Goal: Task Accomplishment & Management: Manage account settings

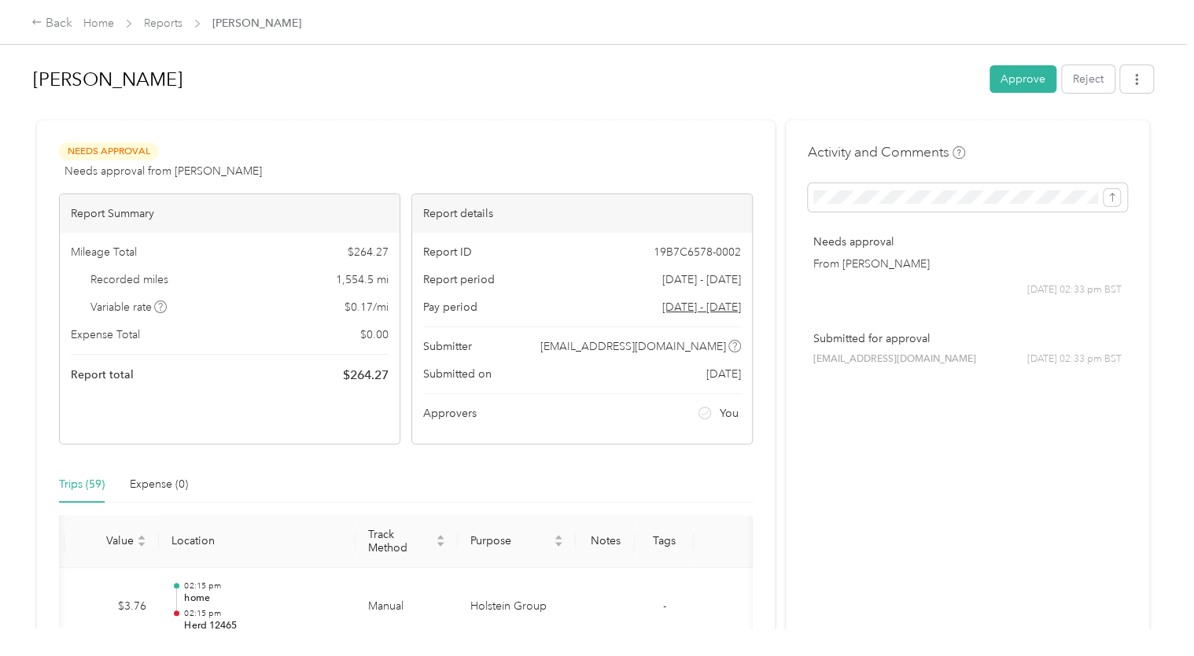
click at [598, 539] on th "Notes" at bounding box center [605, 541] width 59 height 53
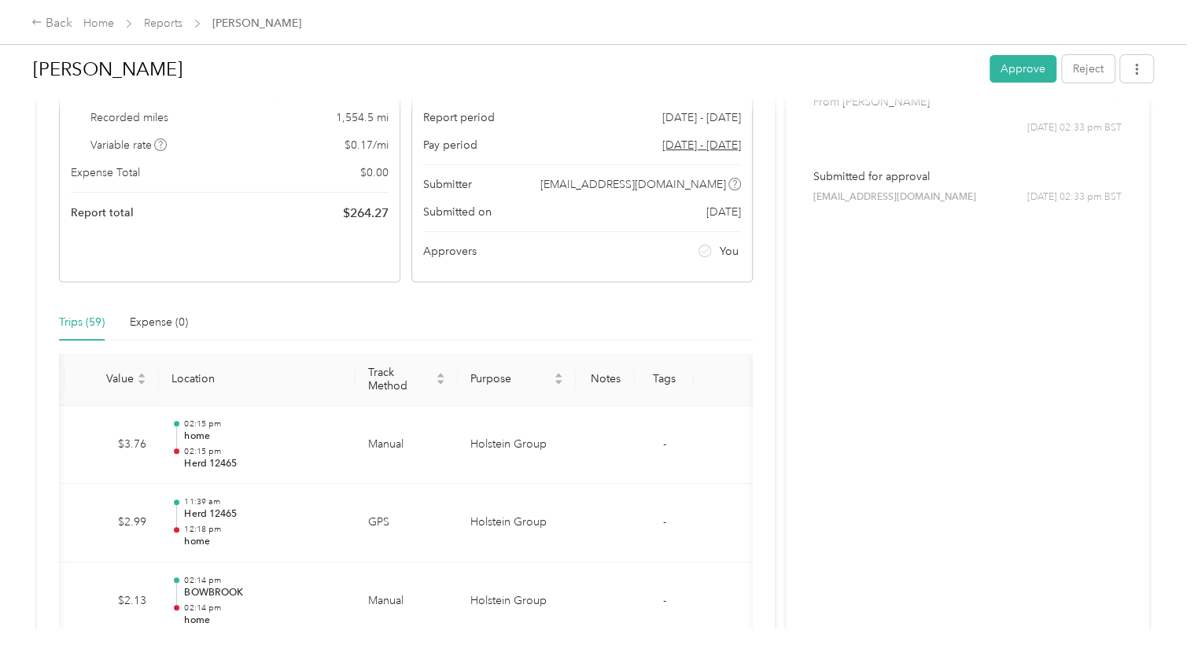
scroll to position [236, 0]
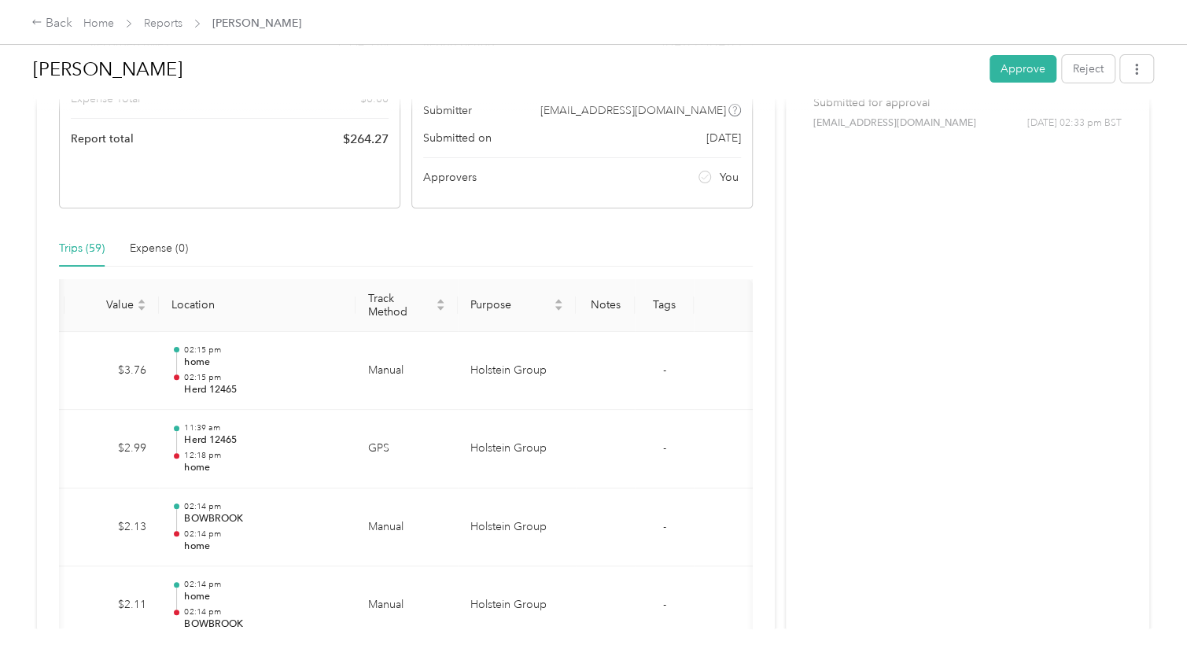
click at [660, 308] on th "Tags" at bounding box center [664, 305] width 59 height 53
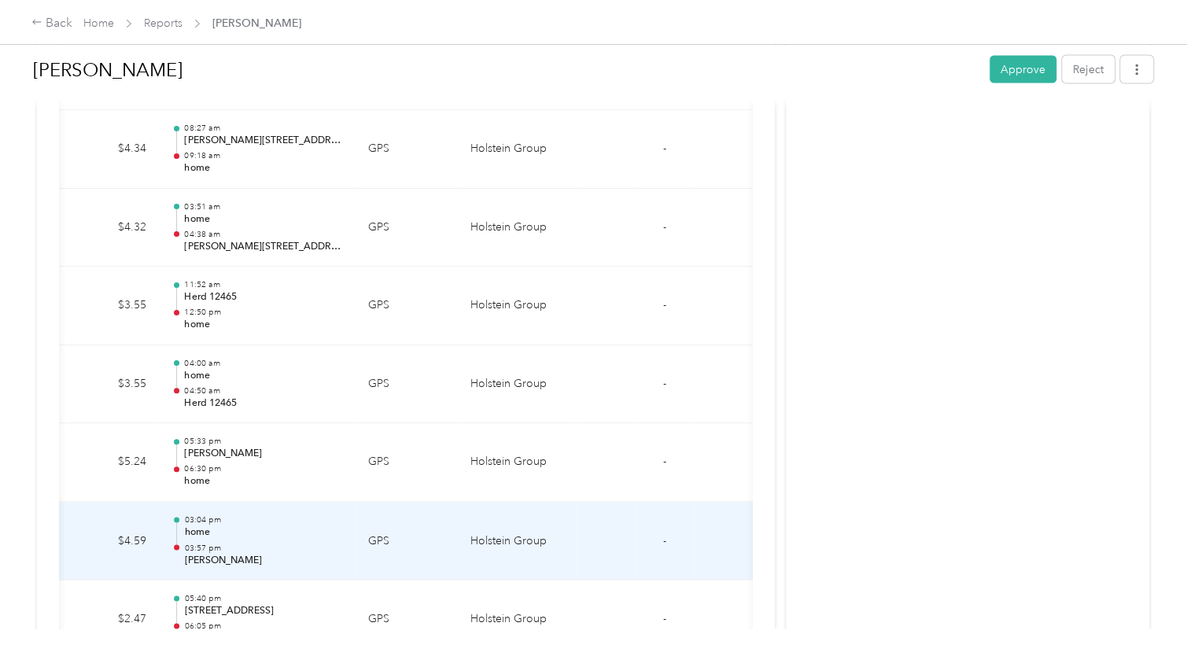
scroll to position [4674, 0]
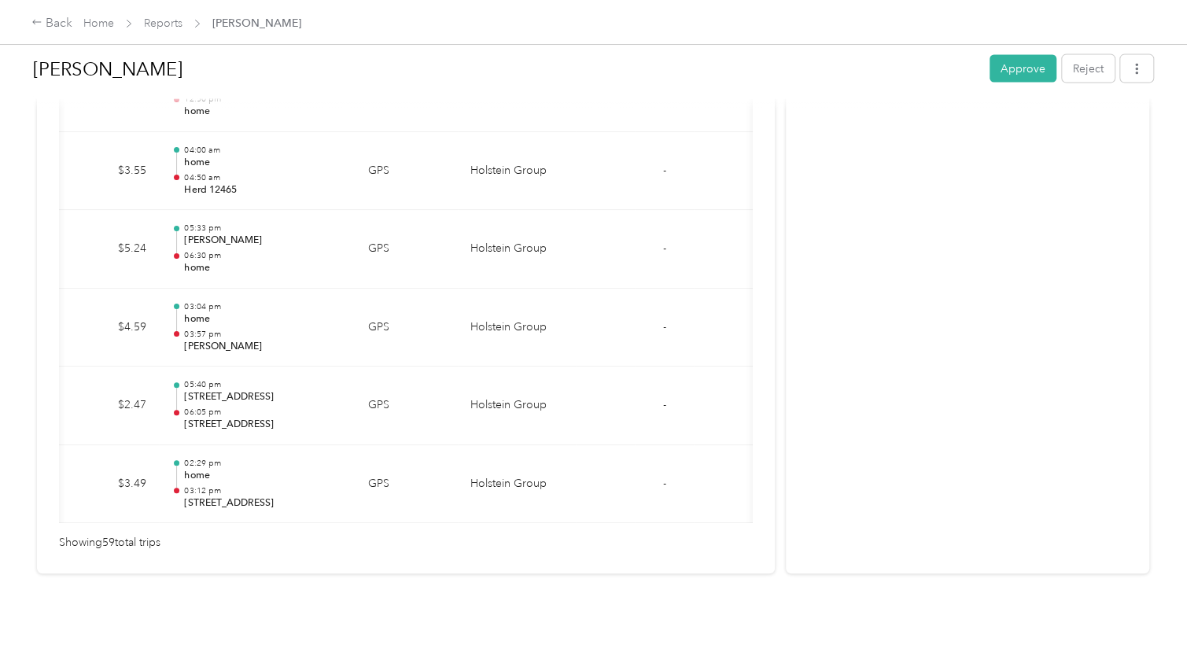
drag, startPoint x: 716, startPoint y: 513, endPoint x: 602, endPoint y: 517, distance: 114.1
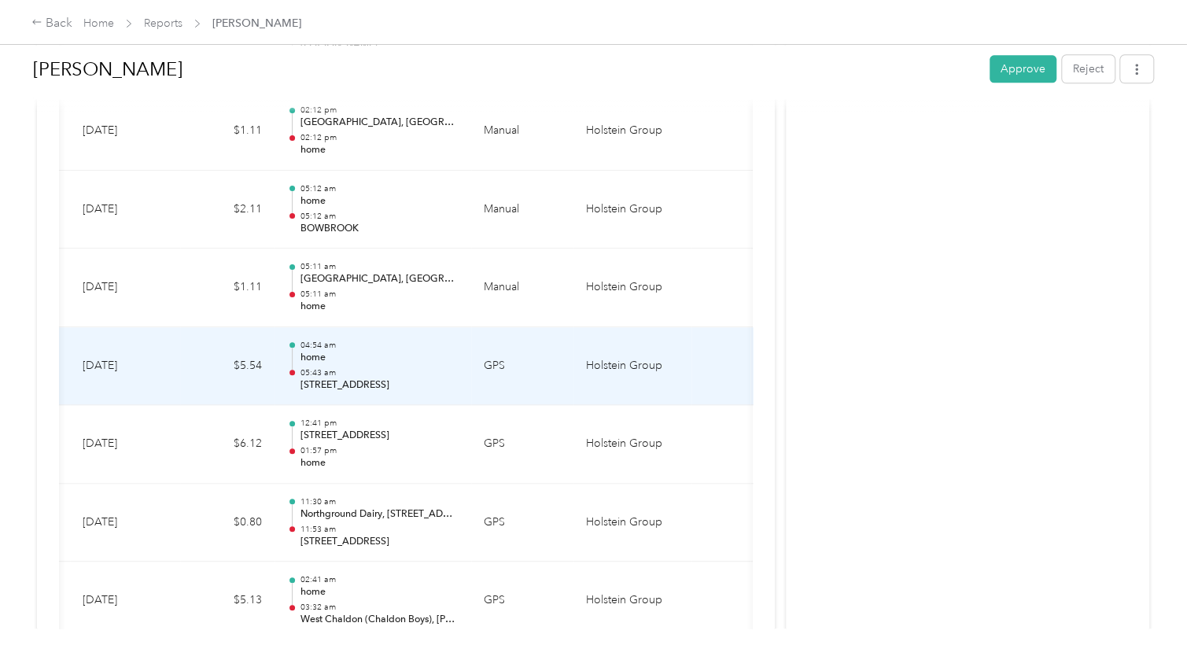
scroll to position [1179, 0]
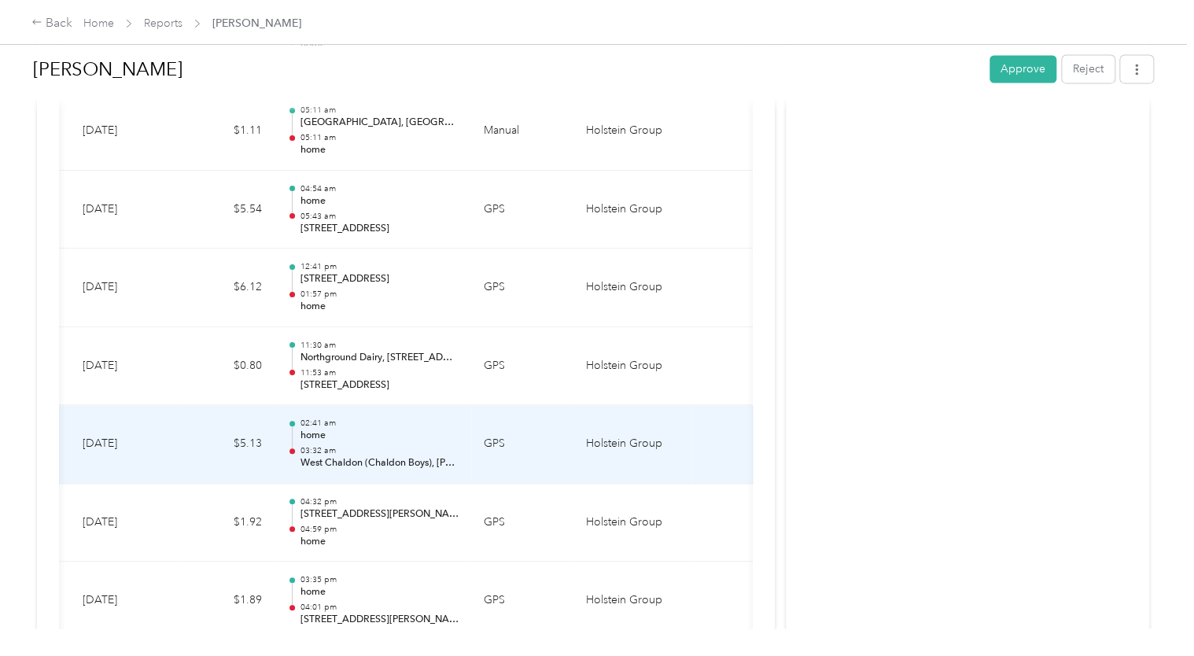
click at [460, 459] on td "02:41 am home 03:32 am West Chaldon (Chaldon Boys), [PERSON_NAME], [GEOGRAPHIC_…" at bounding box center [372, 444] width 197 height 79
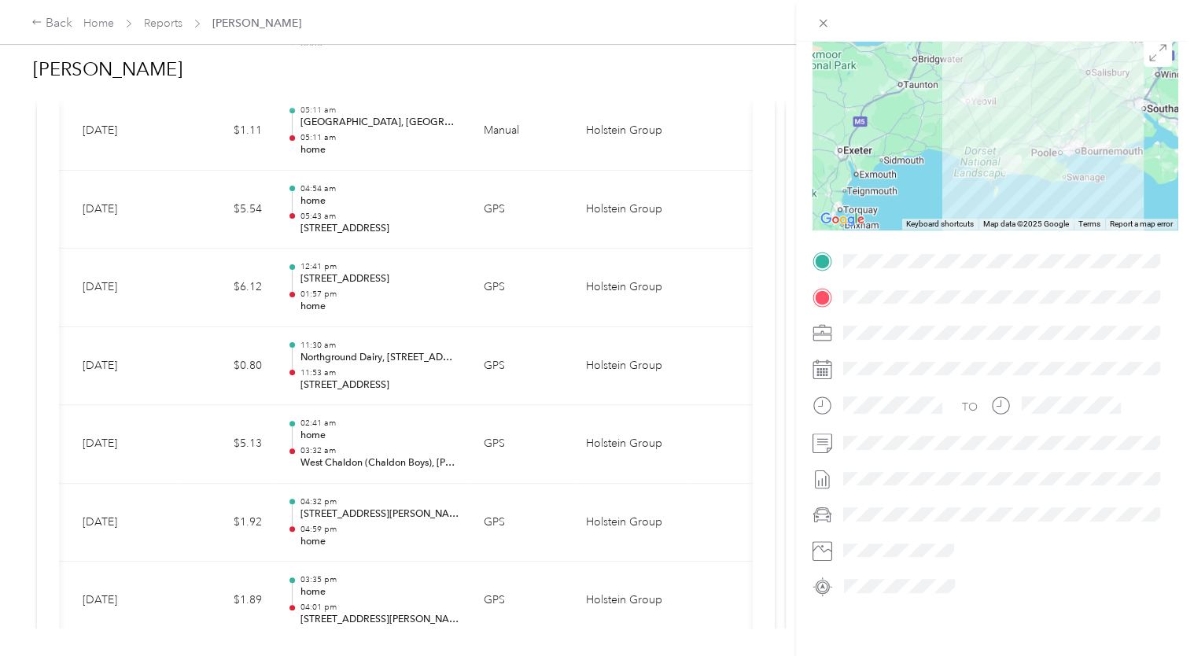
scroll to position [132, 0]
click at [820, 23] on icon at bounding box center [822, 23] width 13 height 13
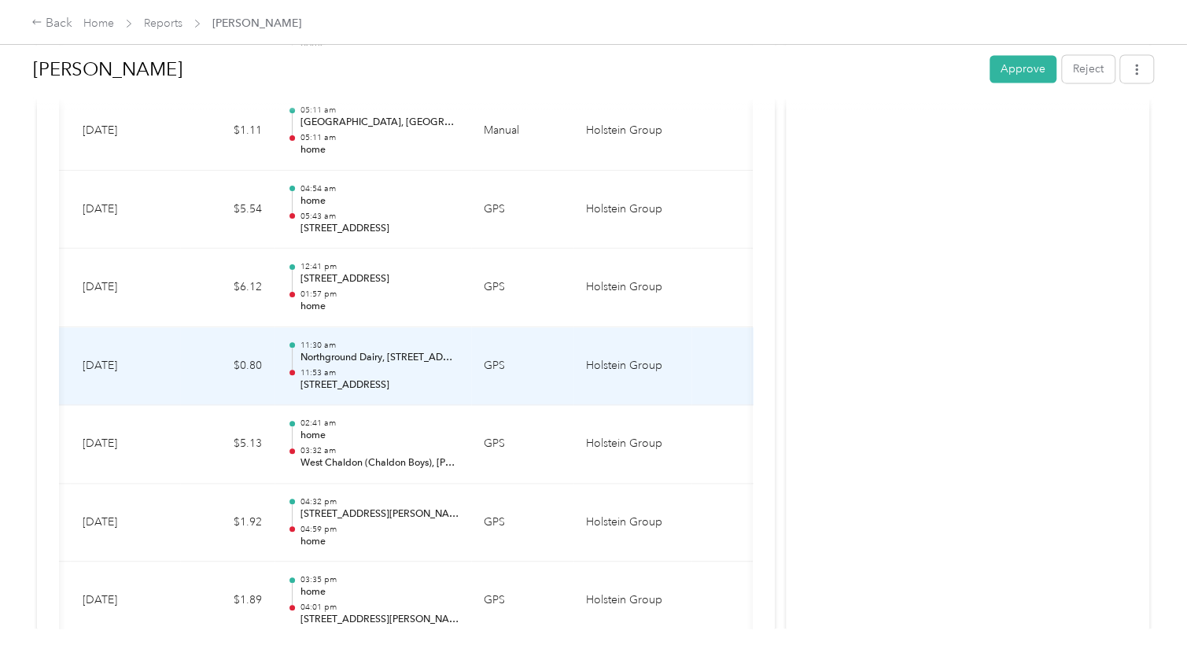
click at [383, 371] on p "11:53 am" at bounding box center [379, 372] width 159 height 11
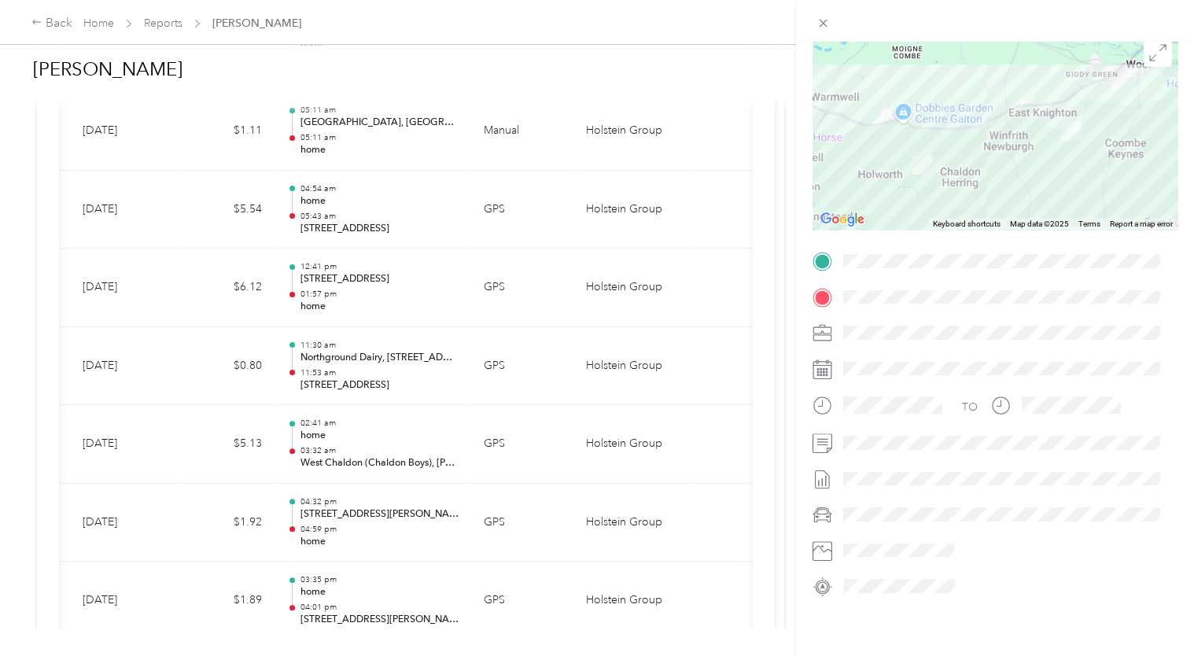
click at [370, 442] on div "Trip details This trip cannot be edited because it is either under review, appr…" at bounding box center [597, 328] width 1194 height 656
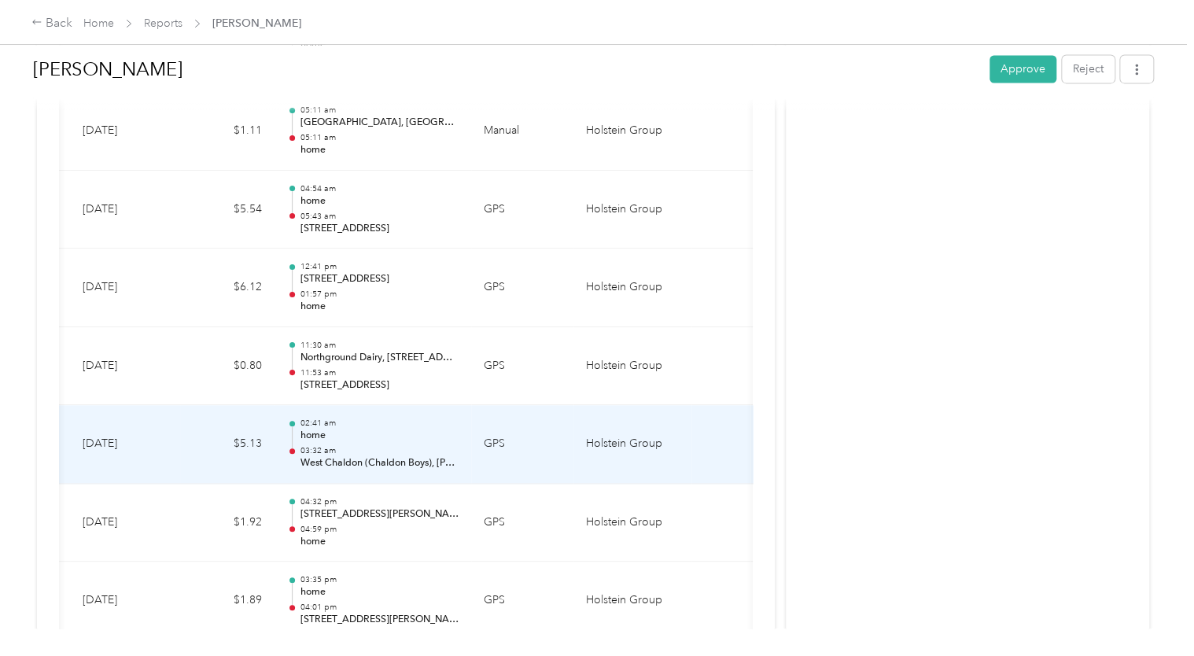
click at [390, 445] on p "03:32 am" at bounding box center [379, 450] width 159 height 11
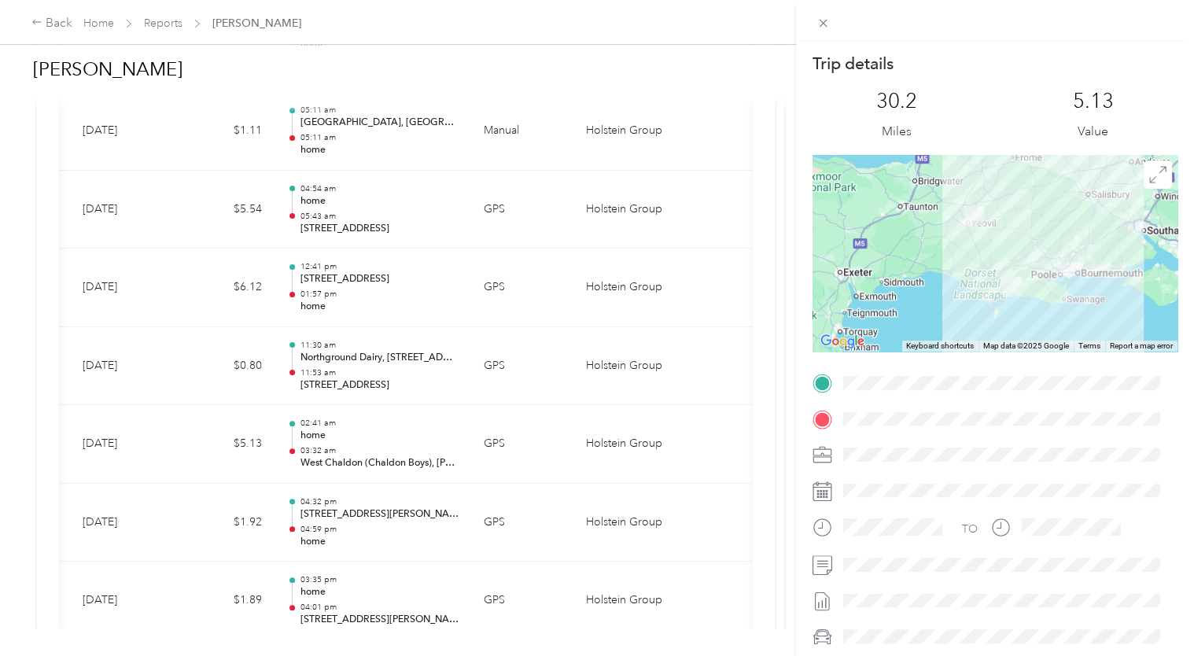
scroll to position [0, 0]
click at [820, 24] on icon at bounding box center [822, 23] width 13 height 13
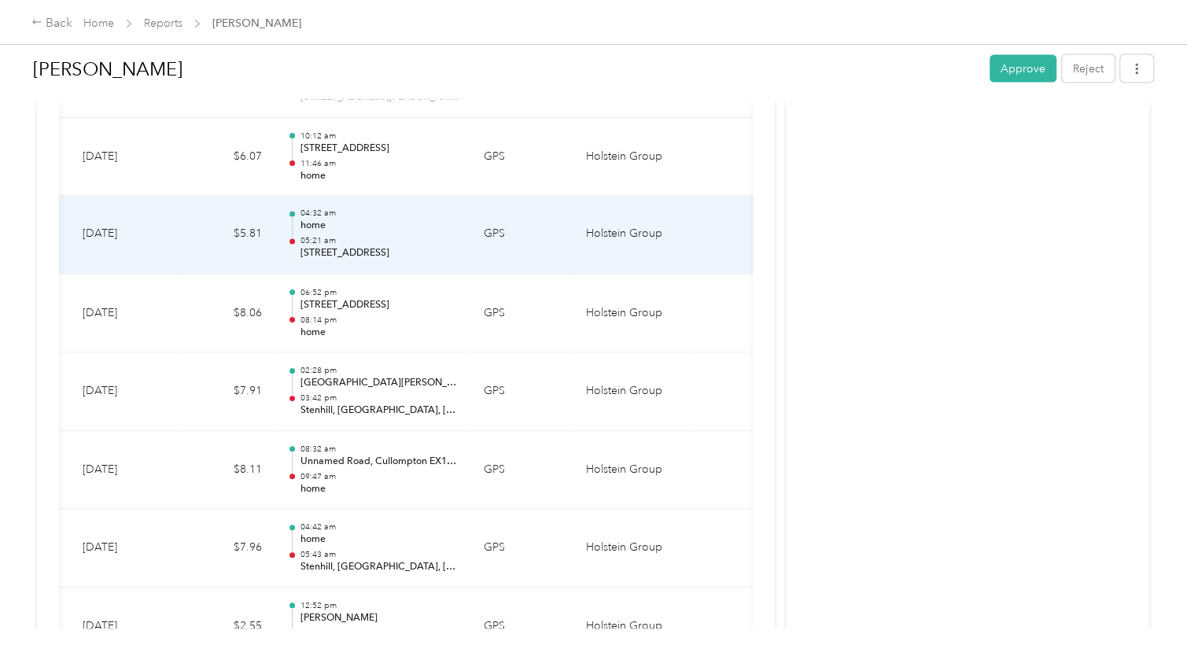
scroll to position [1730, 0]
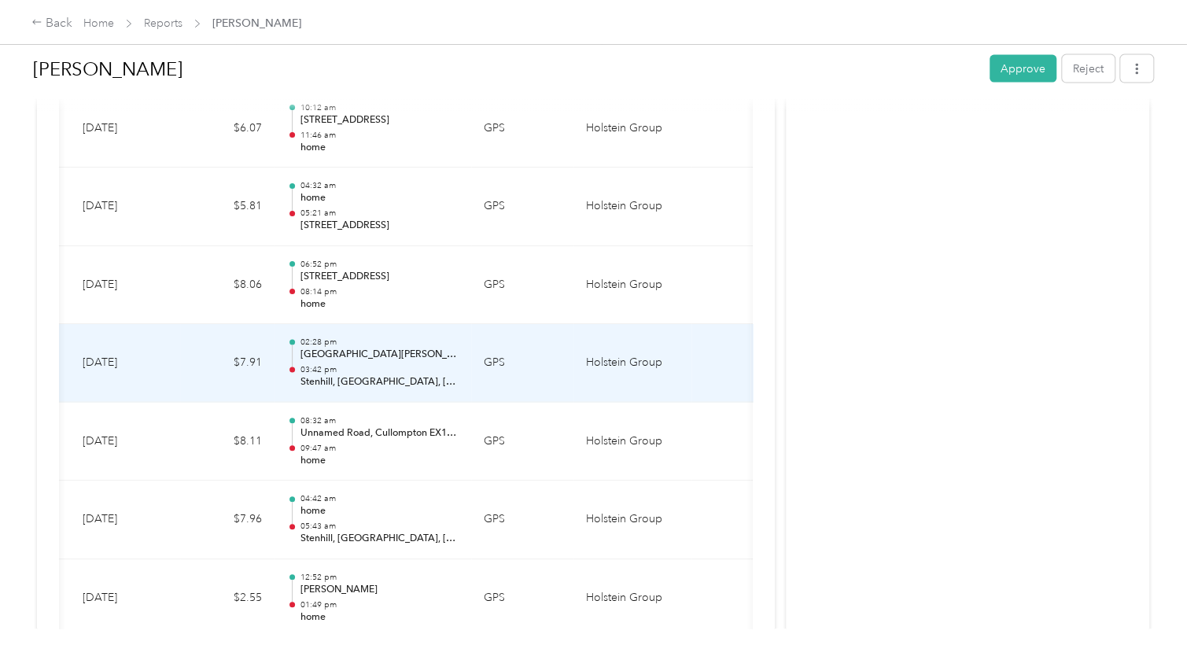
click at [458, 362] on td "02:28 pm [GEOGRAPHIC_DATA][PERSON_NAME][GEOGRAPHIC_DATA], [GEOGRAPHIC_DATA], [G…" at bounding box center [372, 363] width 197 height 79
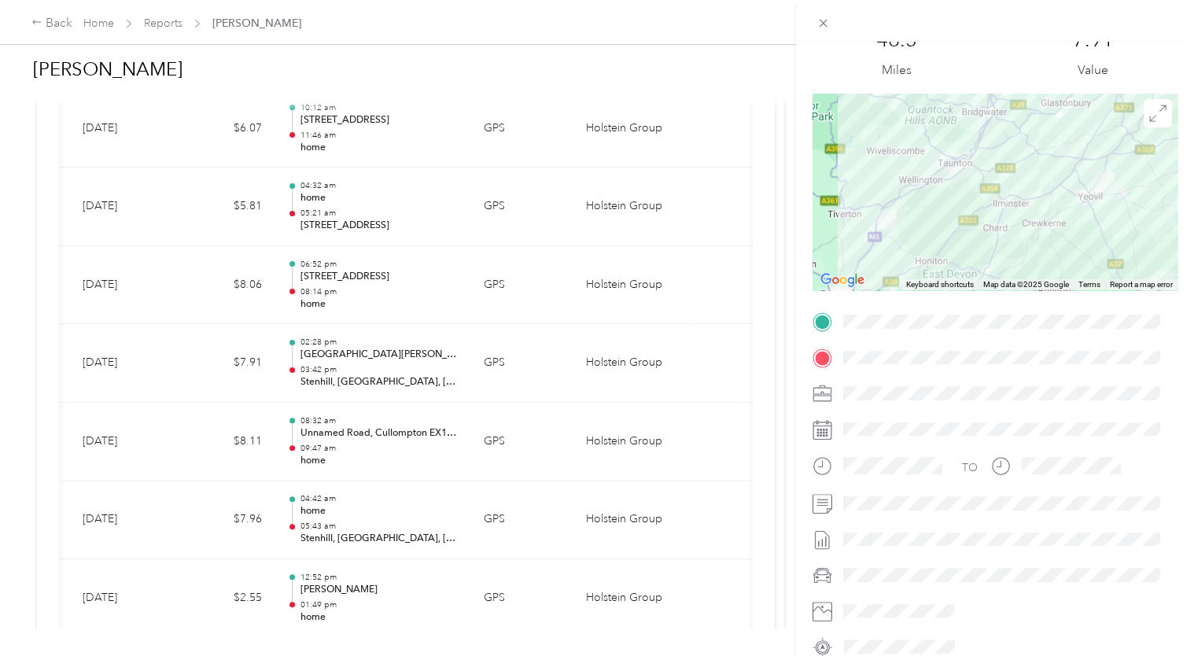
scroll to position [0, 0]
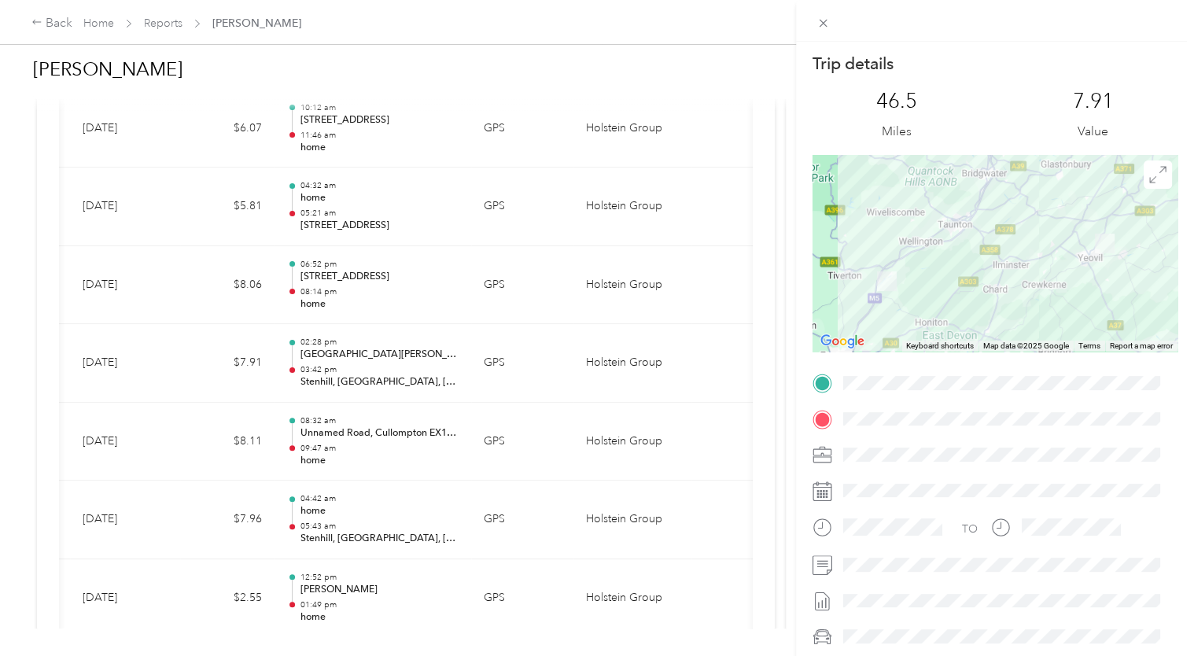
click at [440, 521] on div "Trip details This trip cannot be edited because it is either under review, appr…" at bounding box center [597, 328] width 1194 height 656
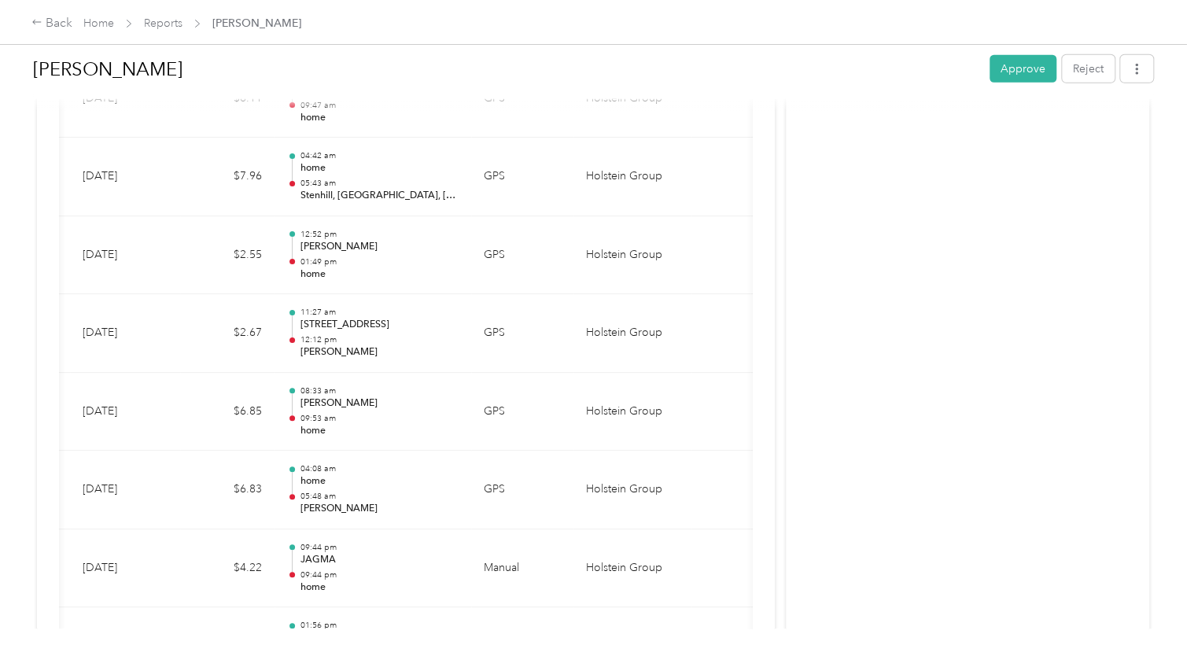
scroll to position [2202, 0]
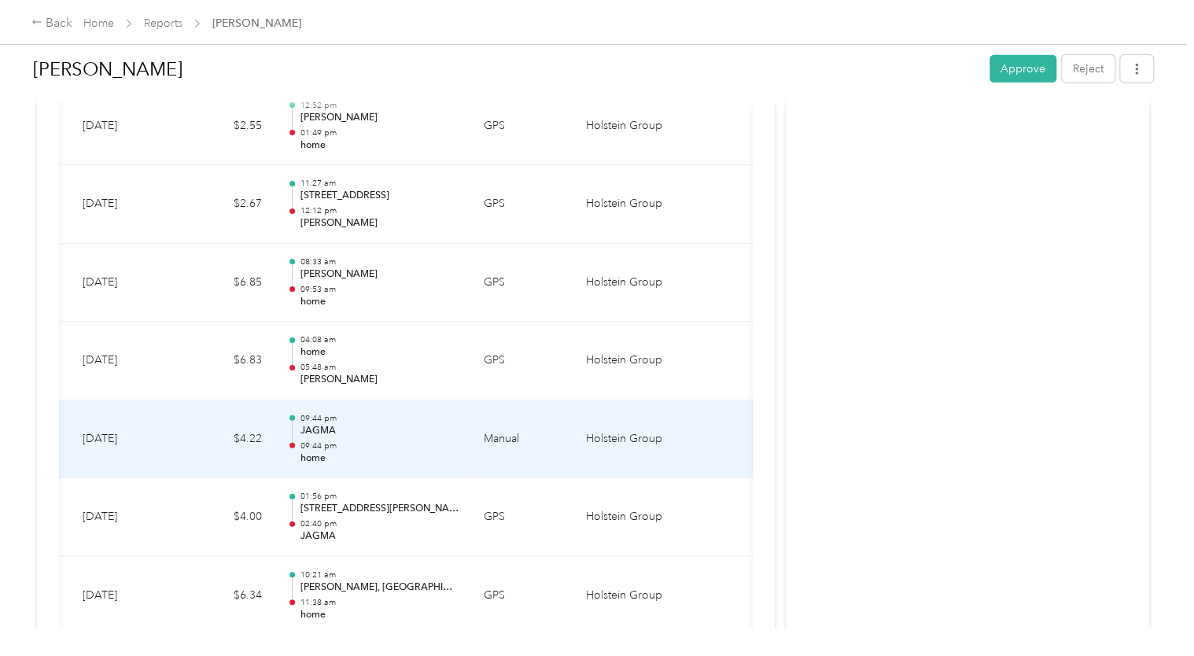
click at [368, 440] on p "09:44 pm" at bounding box center [379, 445] width 159 height 11
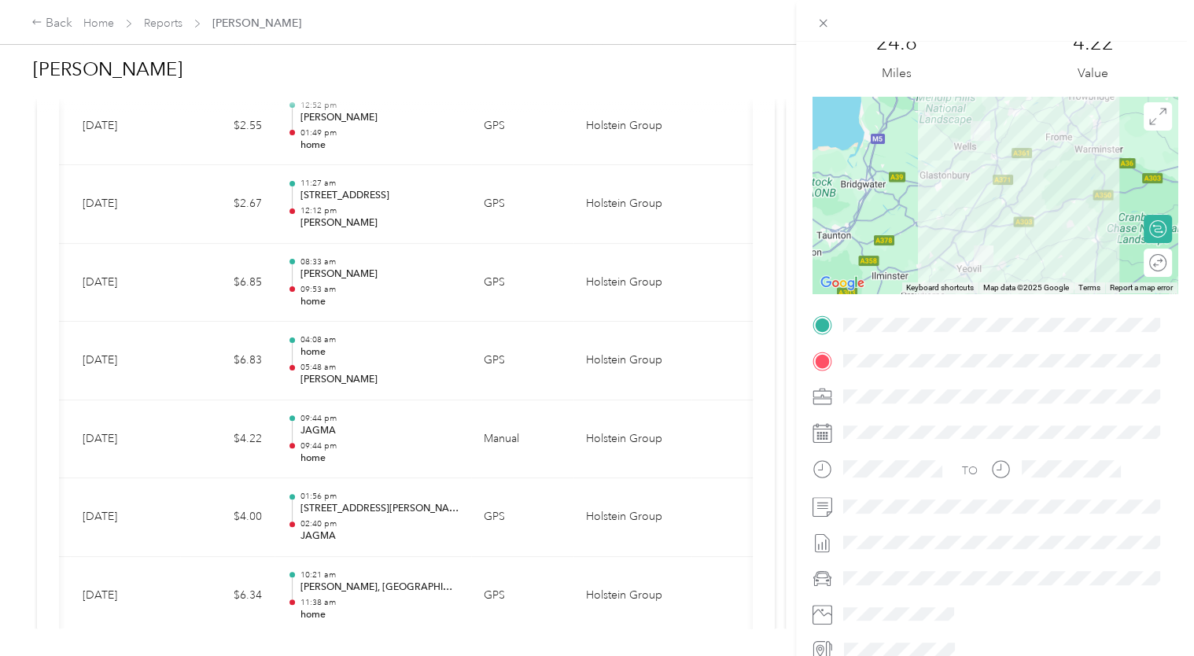
scroll to position [0, 0]
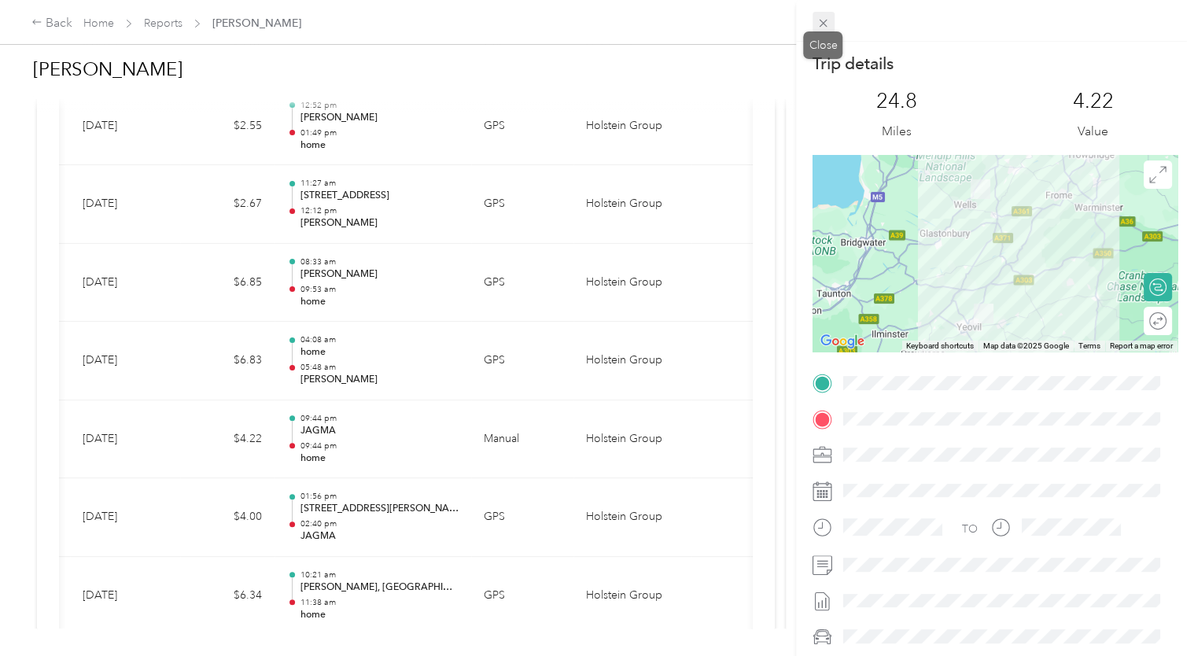
click at [819, 23] on icon at bounding box center [822, 23] width 13 height 13
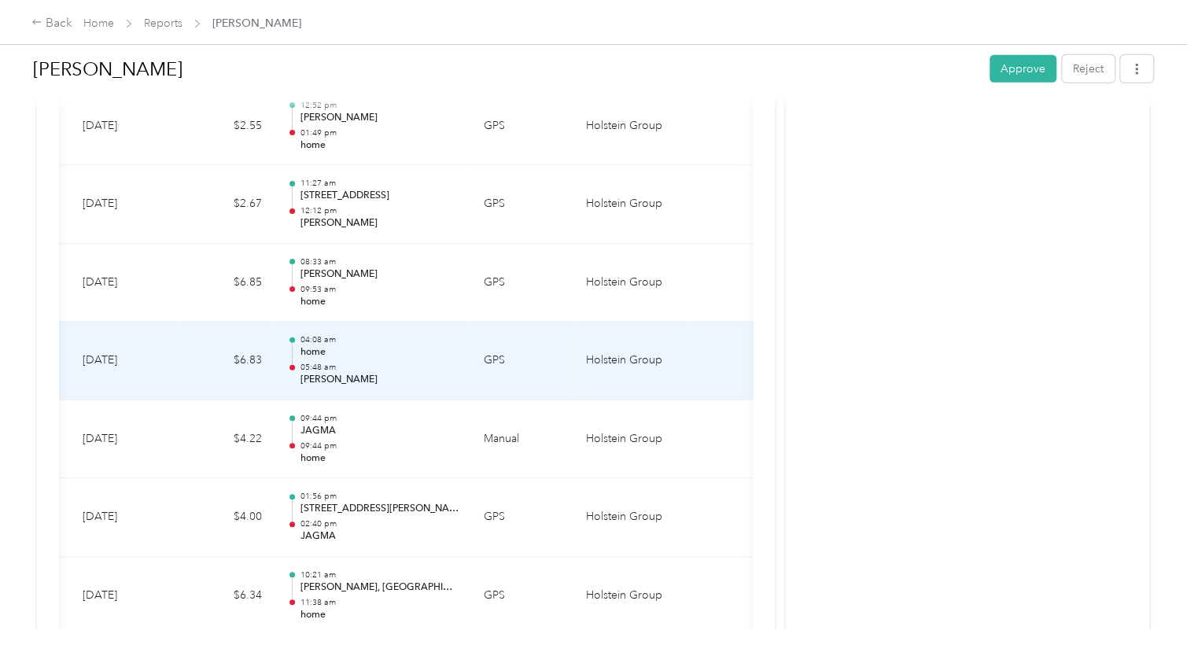
click at [436, 362] on p "05:48 am" at bounding box center [379, 367] width 159 height 11
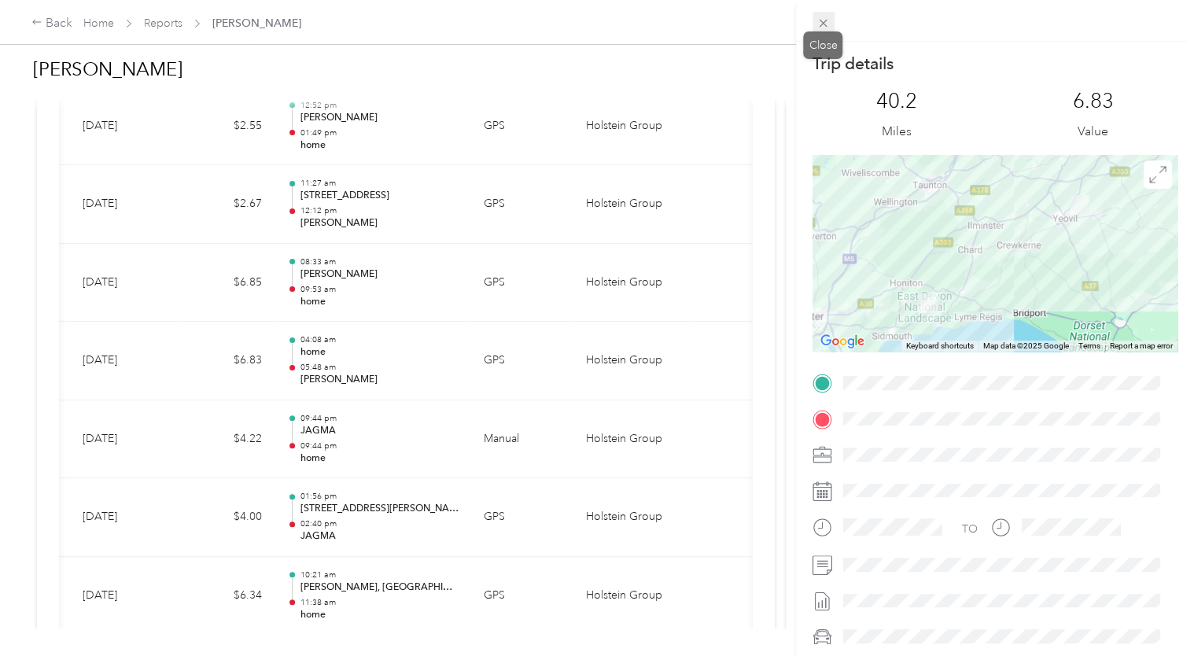
click at [820, 17] on icon at bounding box center [822, 23] width 13 height 13
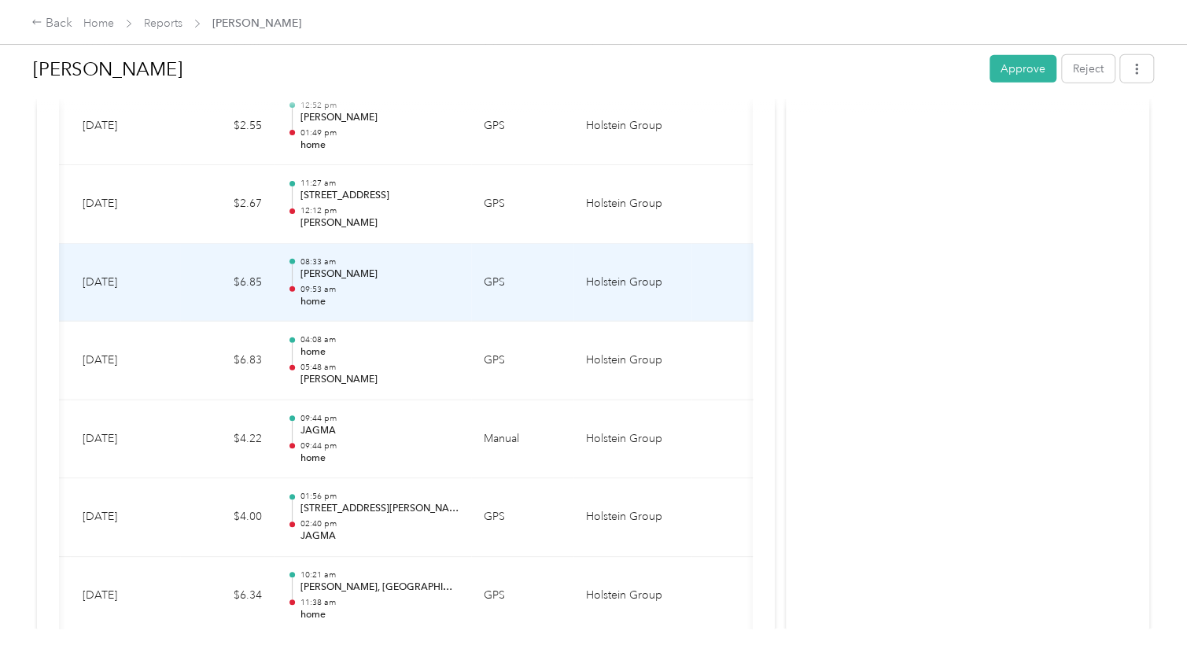
click at [449, 297] on p "home" at bounding box center [379, 302] width 159 height 14
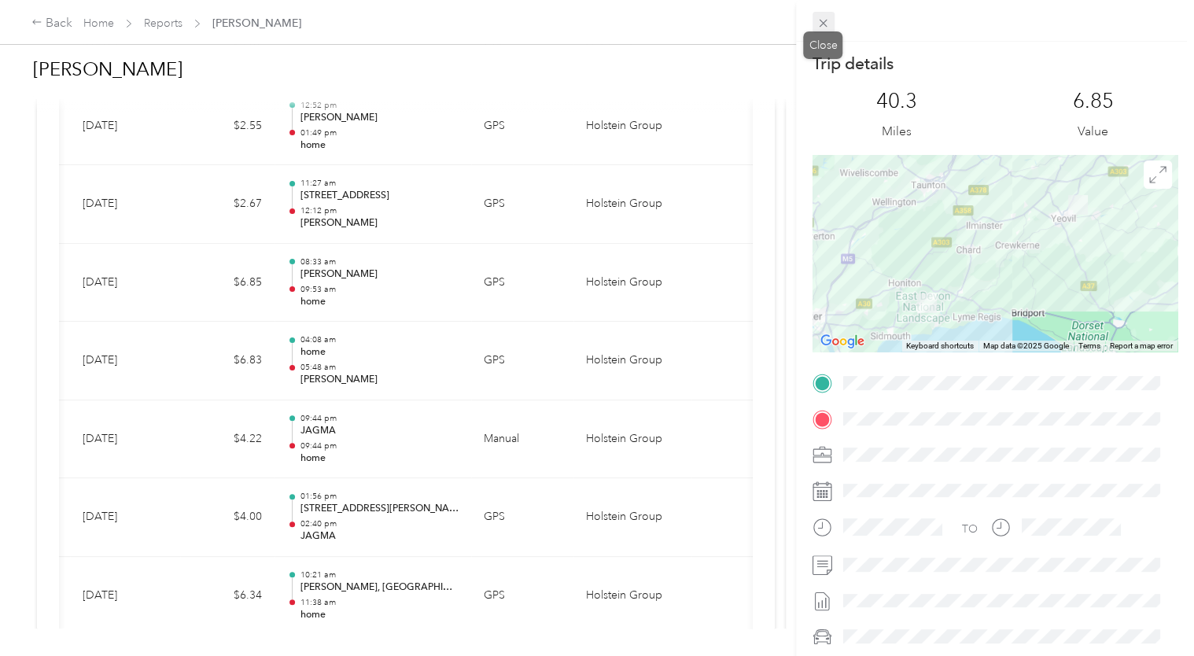
click at [816, 24] on icon at bounding box center [822, 23] width 13 height 13
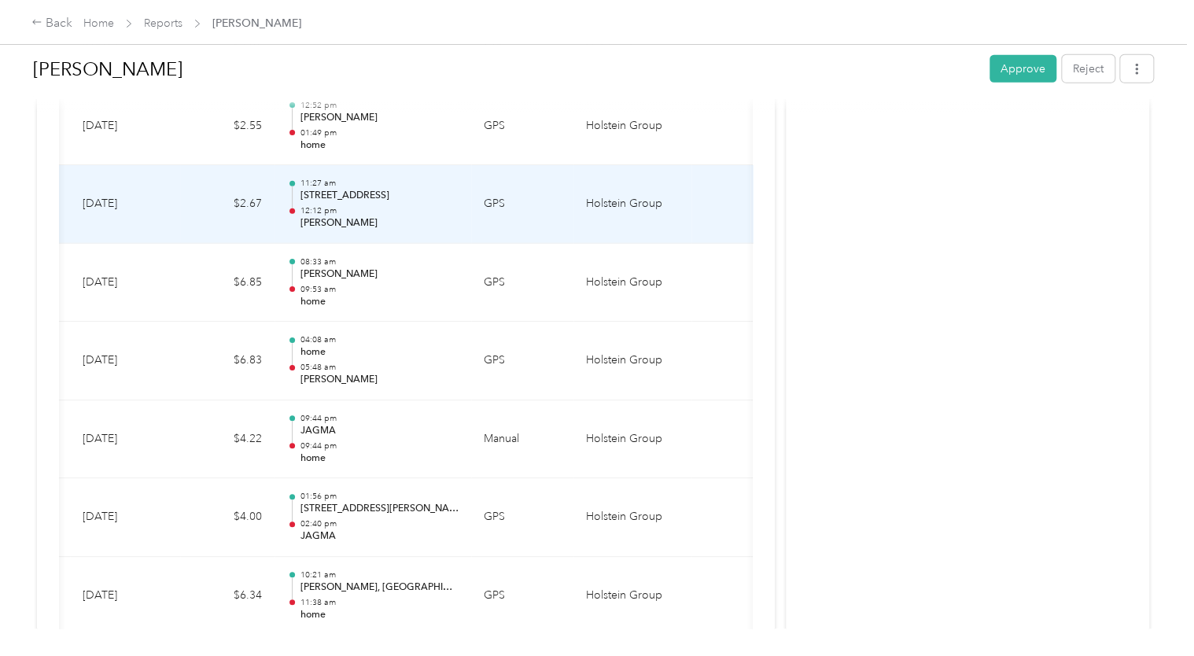
click at [442, 228] on td "11:27 am [GEOGRAPHIC_DATA], [GEOGRAPHIC_DATA], [GEOGRAPHIC_DATA] DT9 4SH, [GEOG…" at bounding box center [372, 204] width 197 height 79
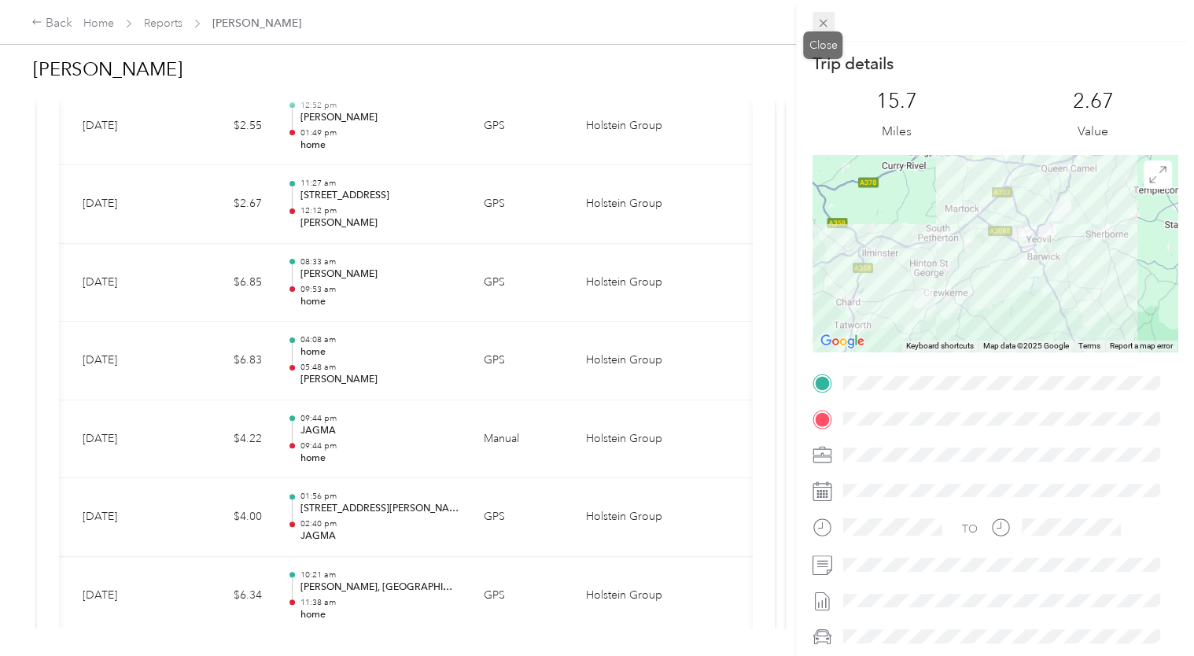
click at [821, 22] on icon at bounding box center [823, 24] width 8 height 8
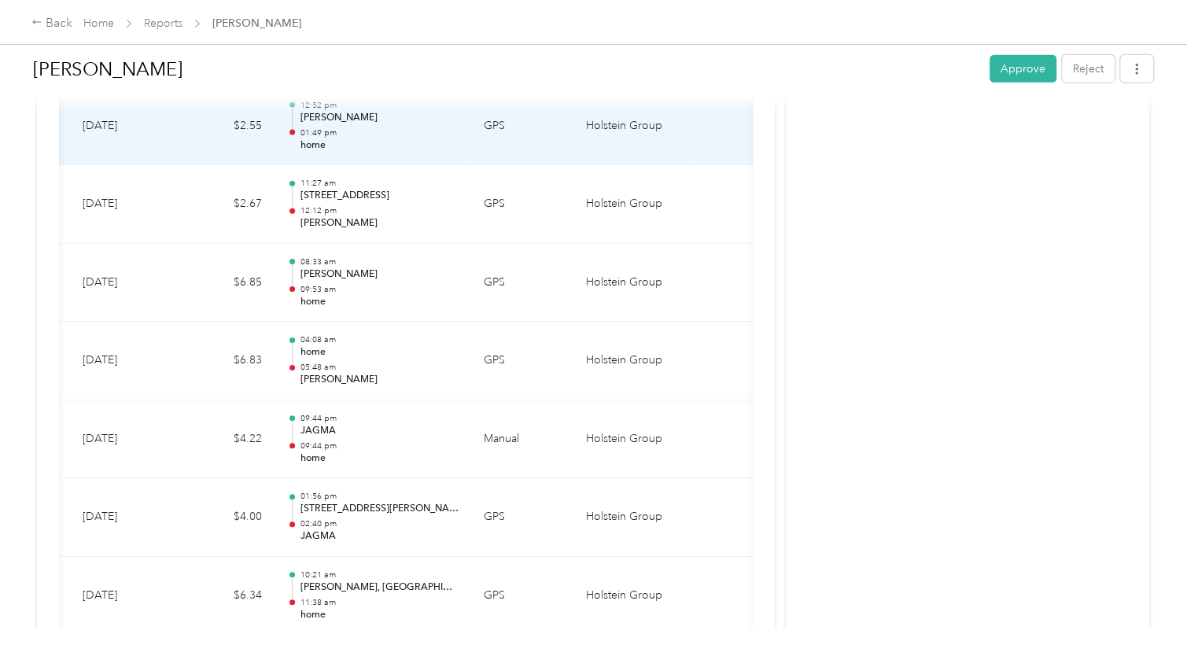
click at [430, 143] on p "home" at bounding box center [379, 145] width 159 height 14
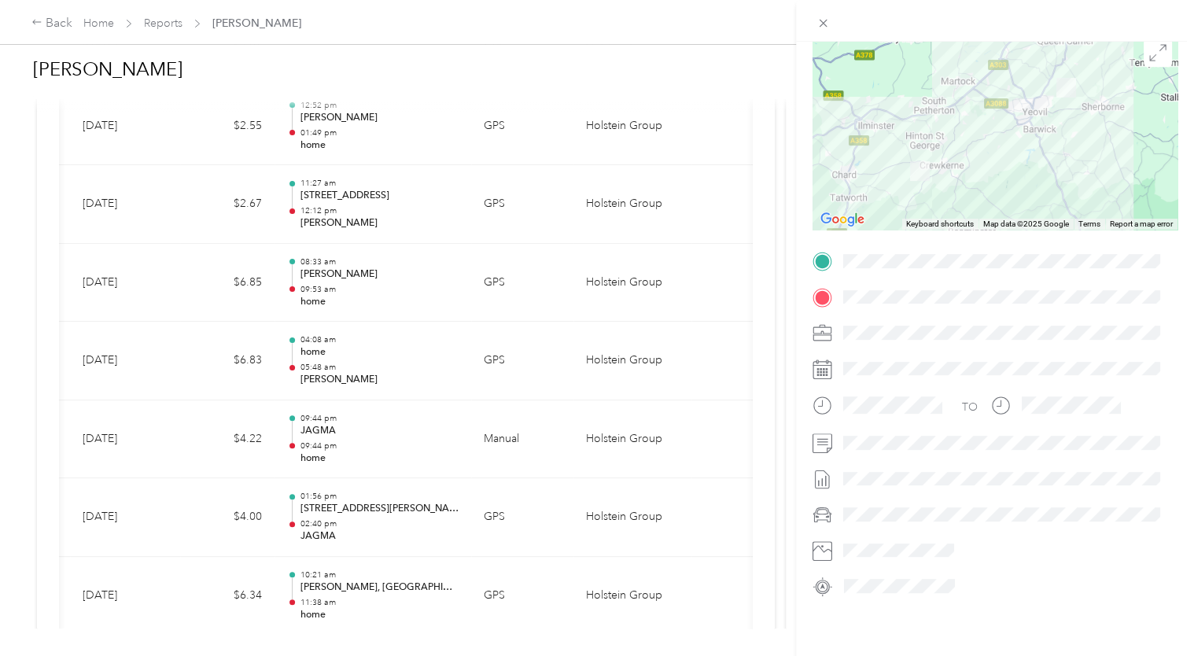
scroll to position [132, 0]
click at [823, 542] on icon at bounding box center [822, 551] width 20 height 20
click at [900, 538] on div at bounding box center [1007, 550] width 340 height 25
click at [826, 24] on icon at bounding box center [822, 23] width 13 height 13
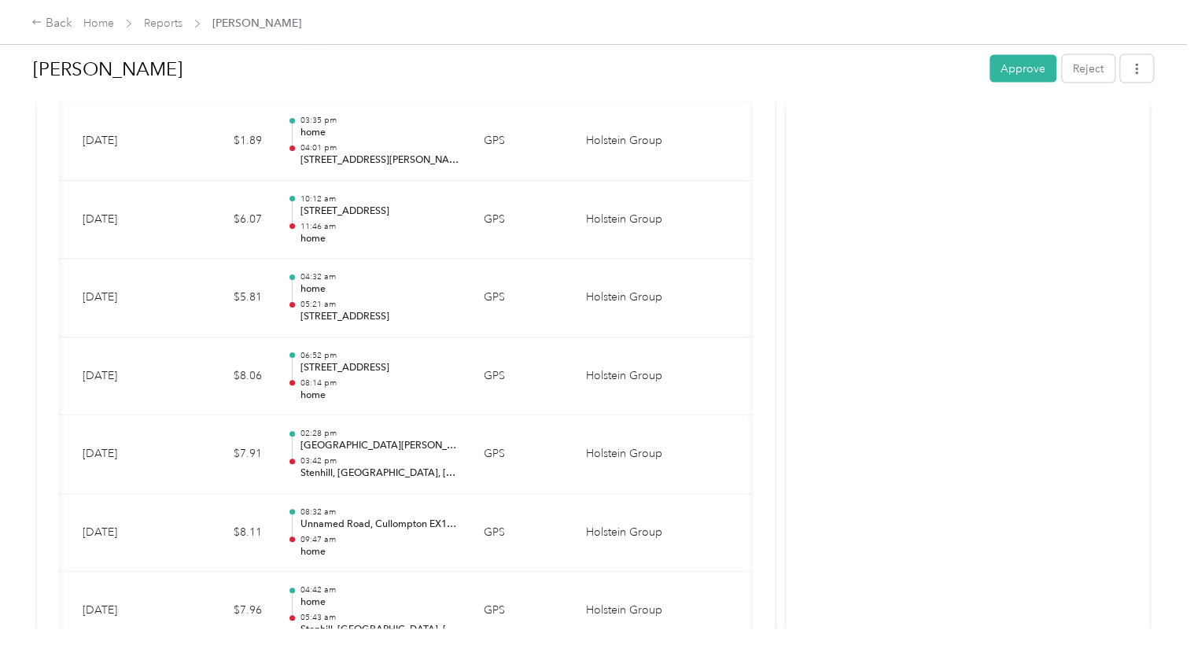
scroll to position [1573, 0]
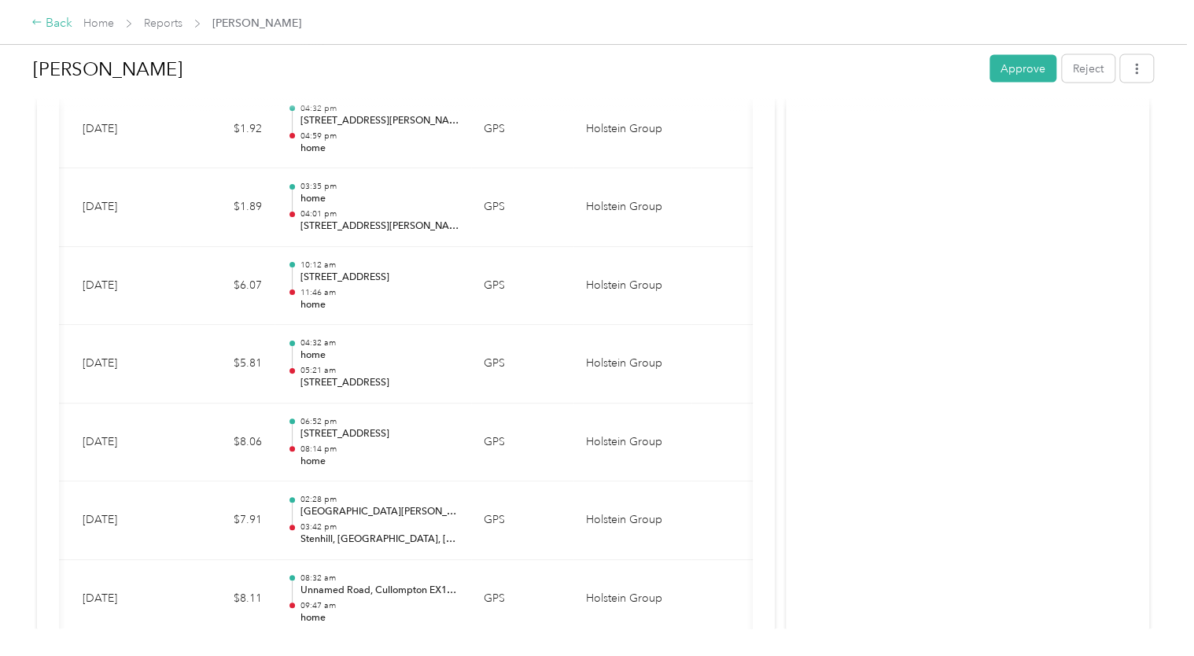
click at [60, 24] on div "Back" at bounding box center [51, 23] width 41 height 19
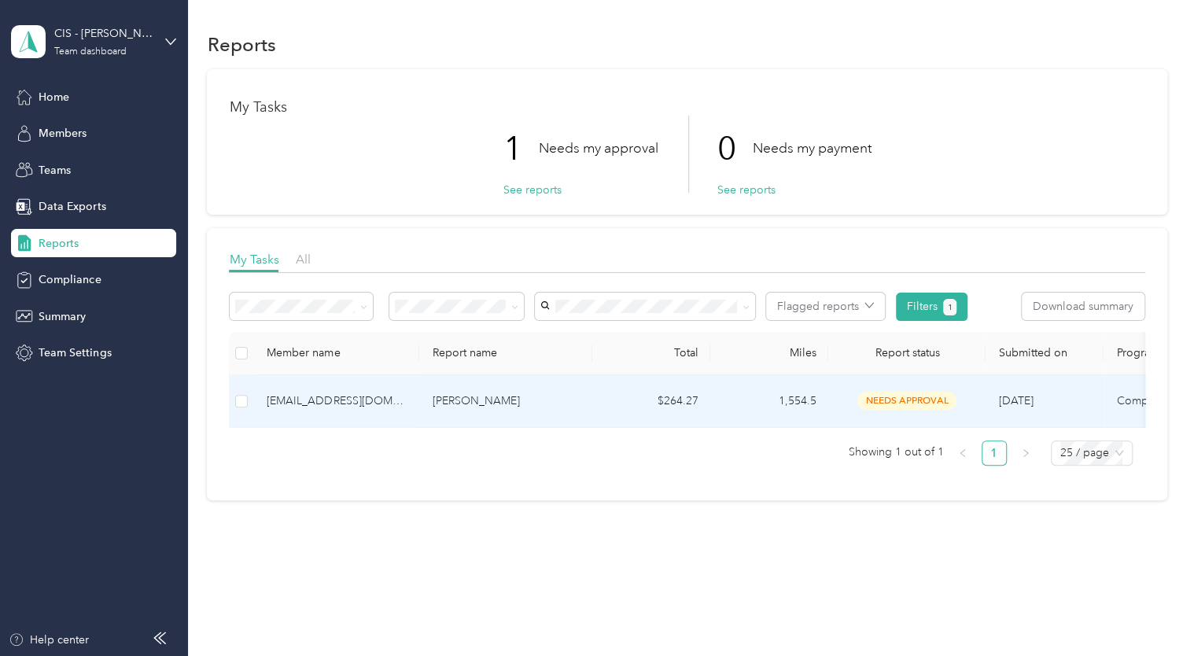
click at [914, 400] on span "needs approval" at bounding box center [906, 401] width 99 height 18
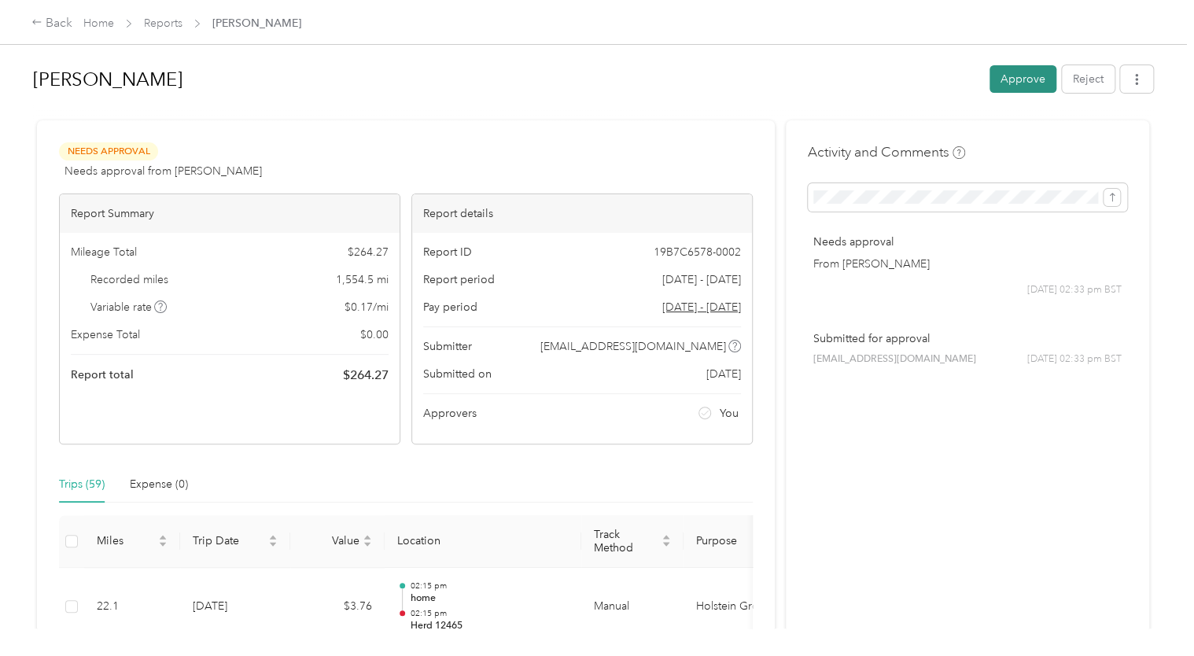
click at [1009, 86] on button "Approve" at bounding box center [1022, 79] width 67 height 28
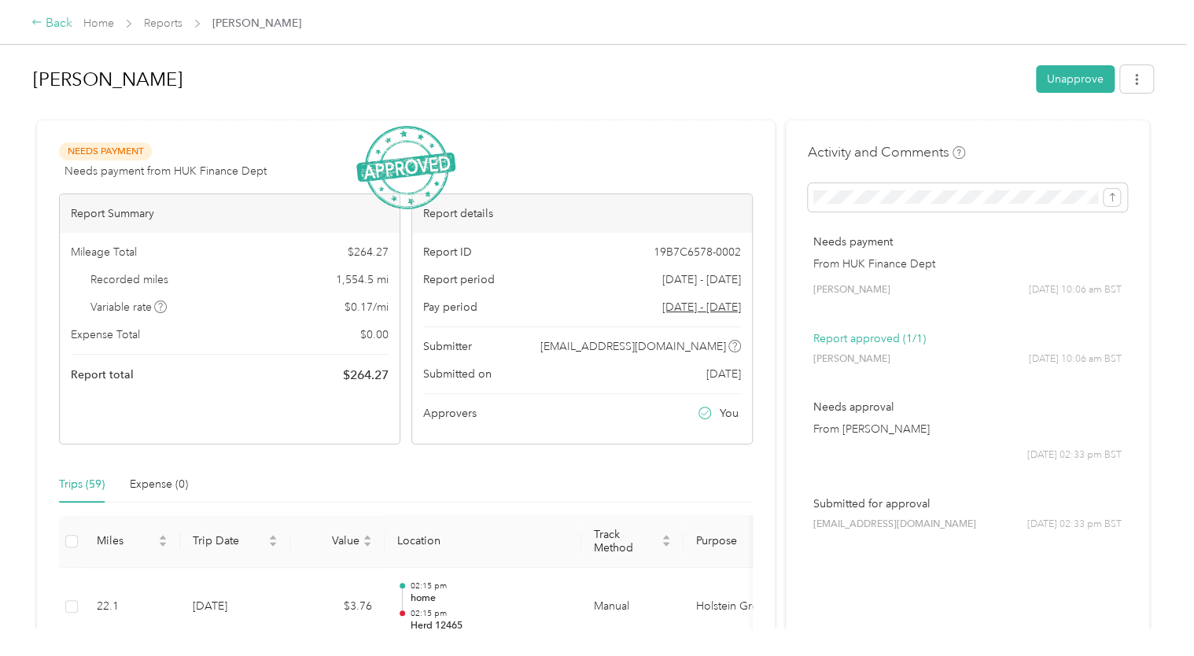
click at [58, 15] on div "Back" at bounding box center [51, 23] width 41 height 19
